Goal: Task Accomplishment & Management: Complete application form

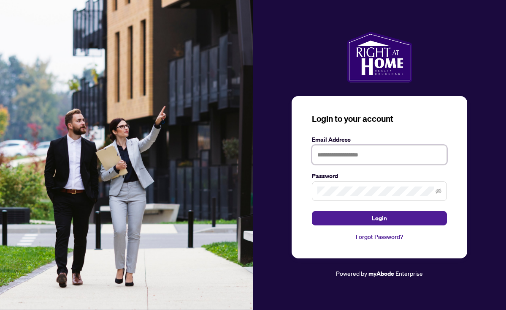
type input "**********"
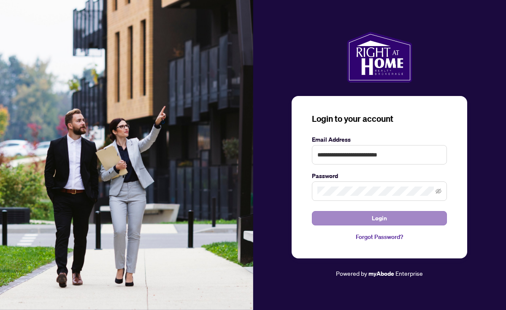
click at [348, 218] on button "Login" at bounding box center [379, 218] width 135 height 14
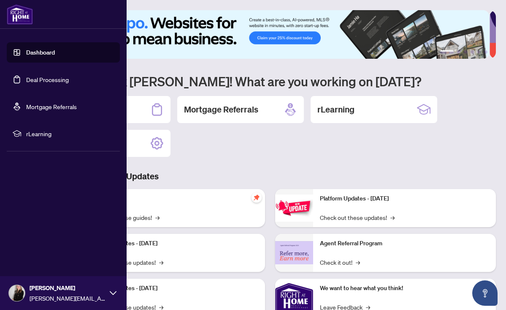
click at [40, 51] on link "Dashboard" at bounding box center [40, 53] width 29 height 8
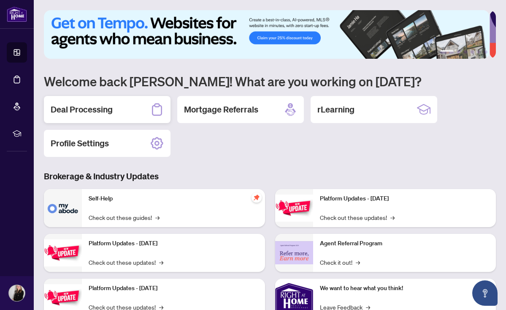
click at [118, 109] on div "Deal Processing" at bounding box center [107, 109] width 127 height 27
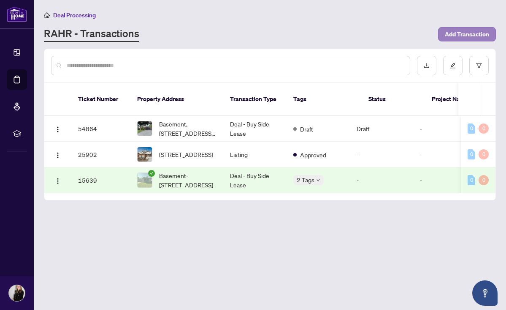
click at [476, 29] on span "Add Transaction" at bounding box center [467, 34] width 44 height 14
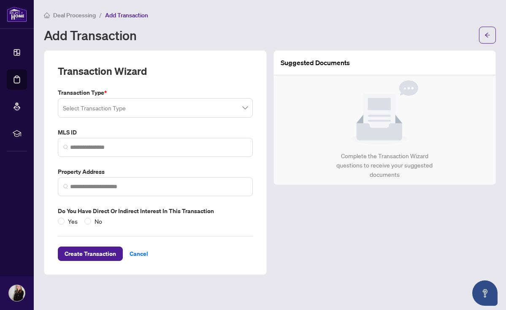
type input "*"
click at [246, 110] on span at bounding box center [155, 108] width 185 height 16
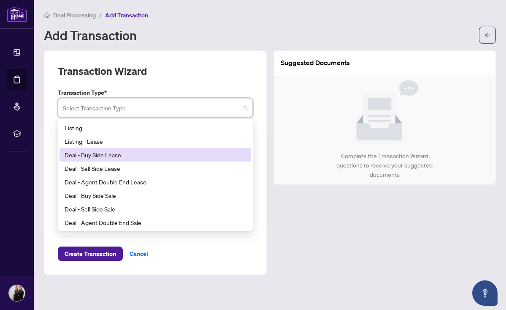
click at [150, 155] on div "Deal - Buy Side Lease" at bounding box center [156, 154] width 182 height 9
